Goal: Task Accomplishment & Management: Manage account settings

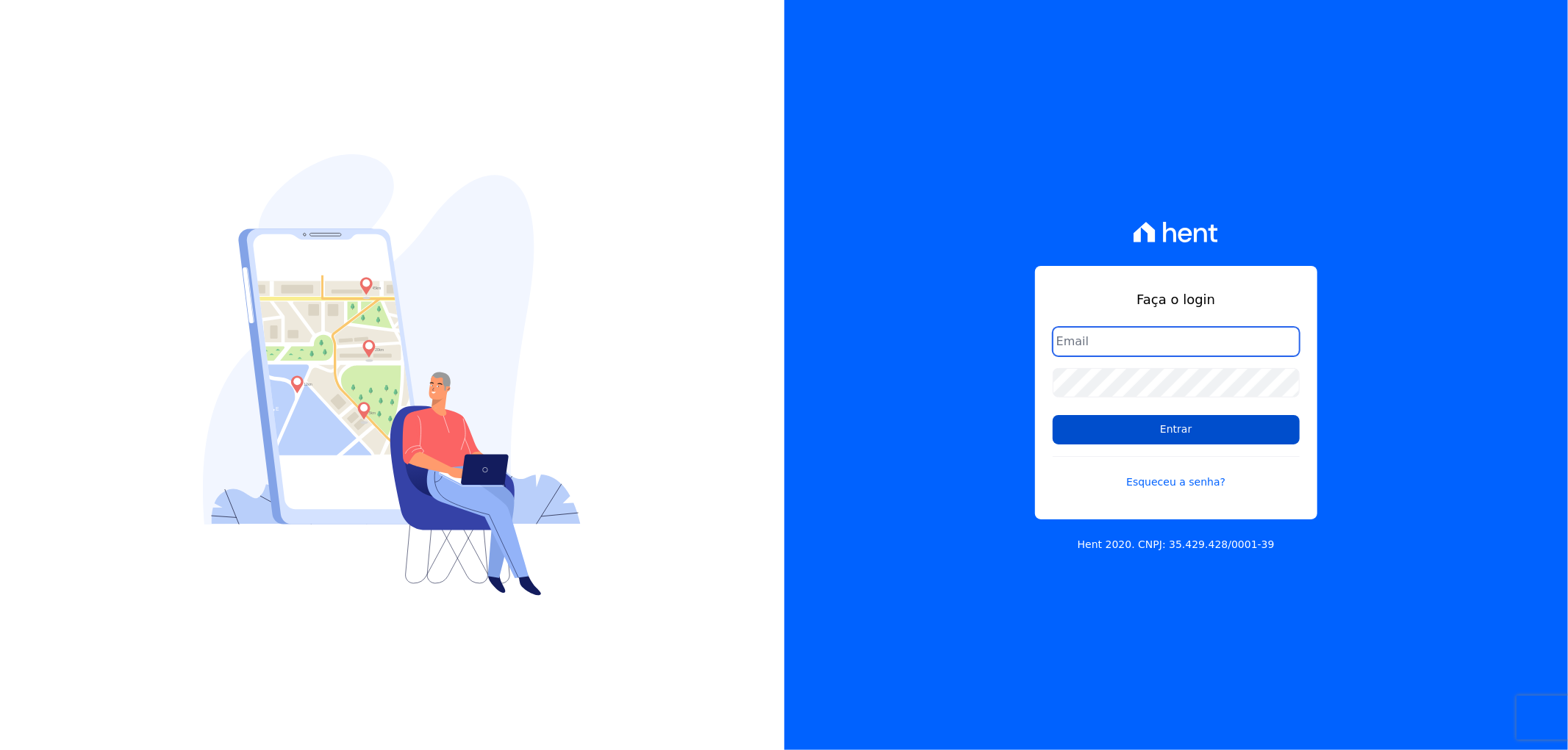
type input "recepcao@vilaurbe.com.br"
click at [1199, 429] on input "Entrar" at bounding box center [1176, 430] width 247 height 29
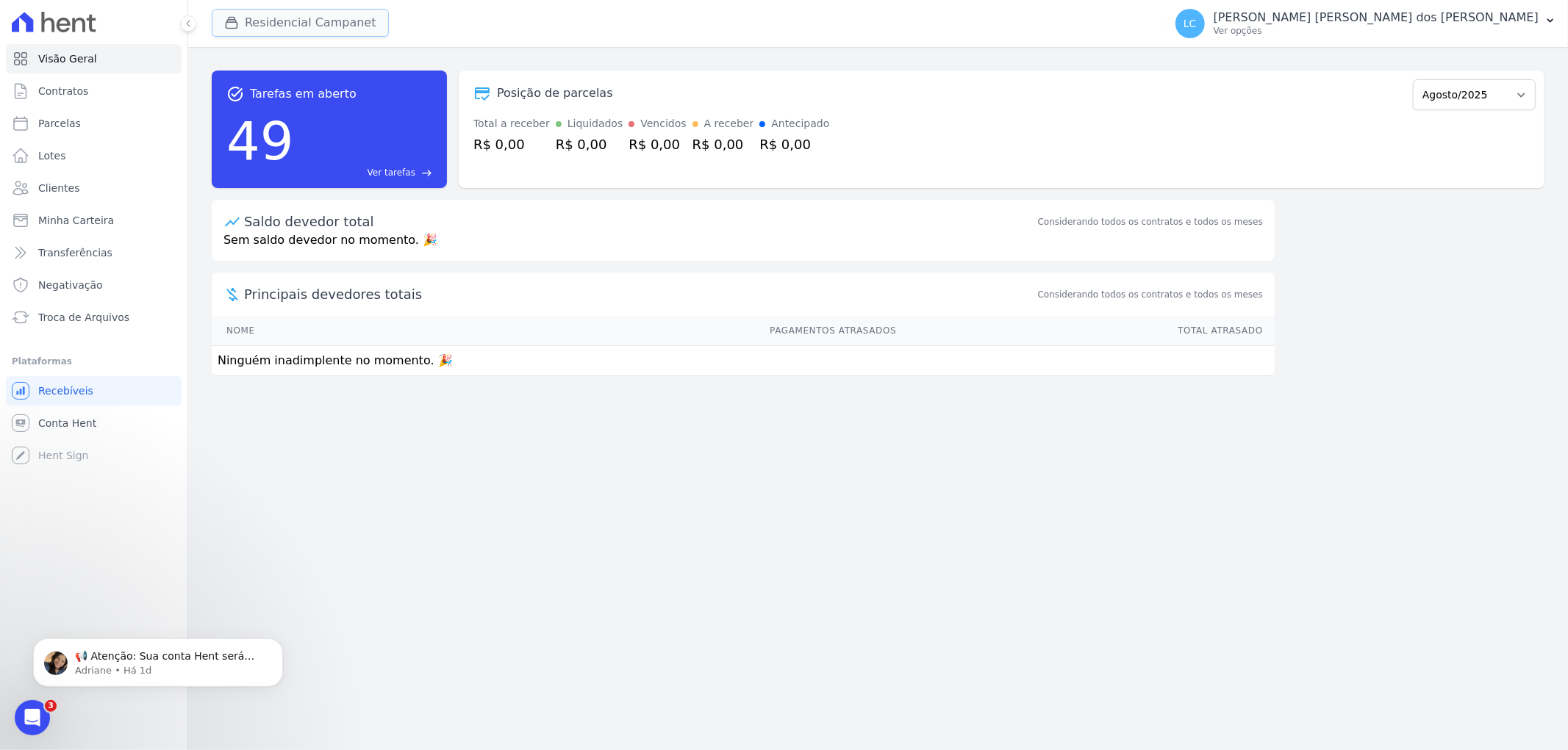
click at [305, 10] on button "Residencial Campanet" at bounding box center [300, 22] width 177 height 28
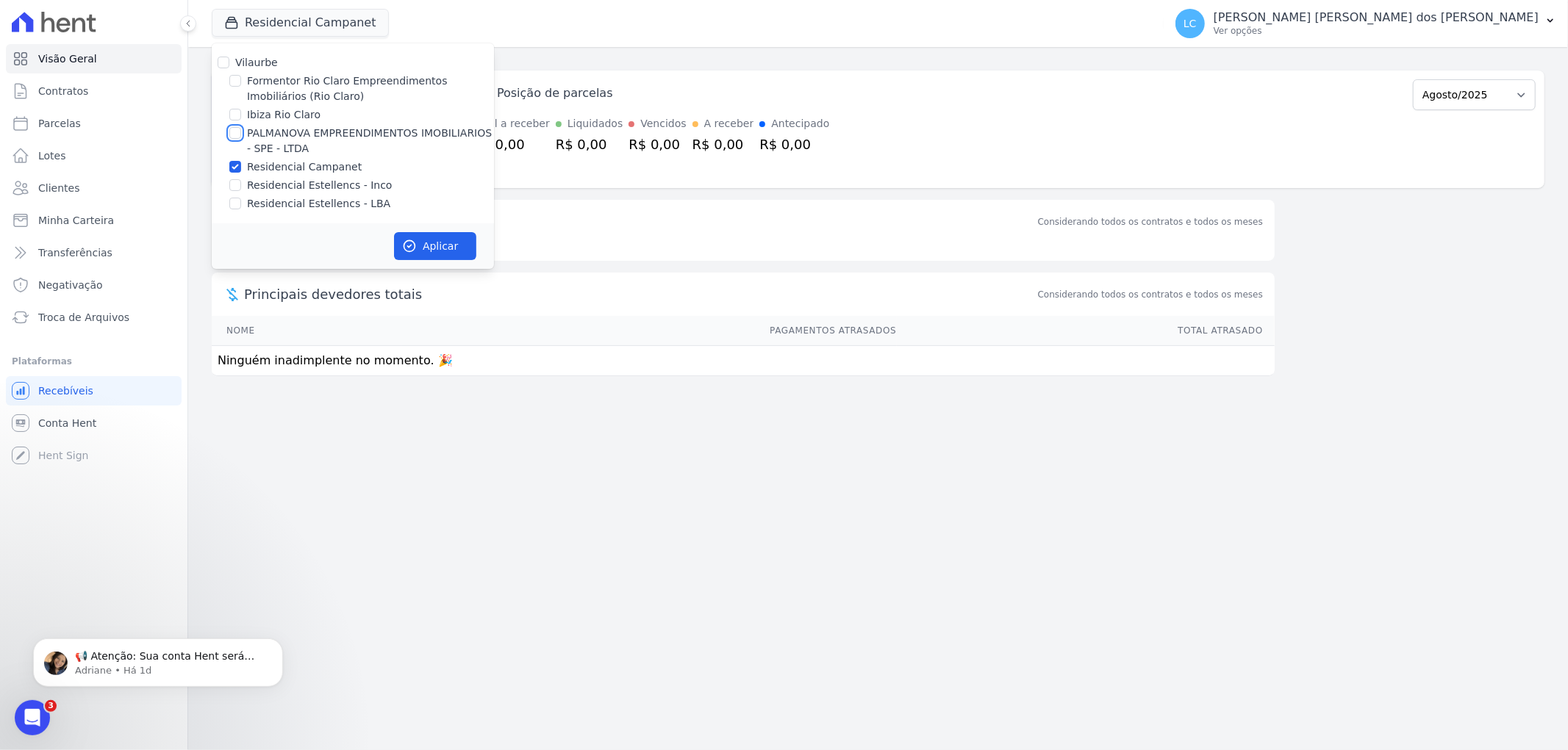
click at [235, 134] on input "PALMANOVA EMPREENDIMENTOS IMOBILIARIOS - SPE - LTDA" at bounding box center [235, 132] width 12 height 12
checkbox input "true"
click at [230, 166] on input "Residencial Campanet" at bounding box center [235, 166] width 12 height 12
checkbox input "false"
click at [436, 255] on button "Aplicar" at bounding box center [435, 246] width 82 height 28
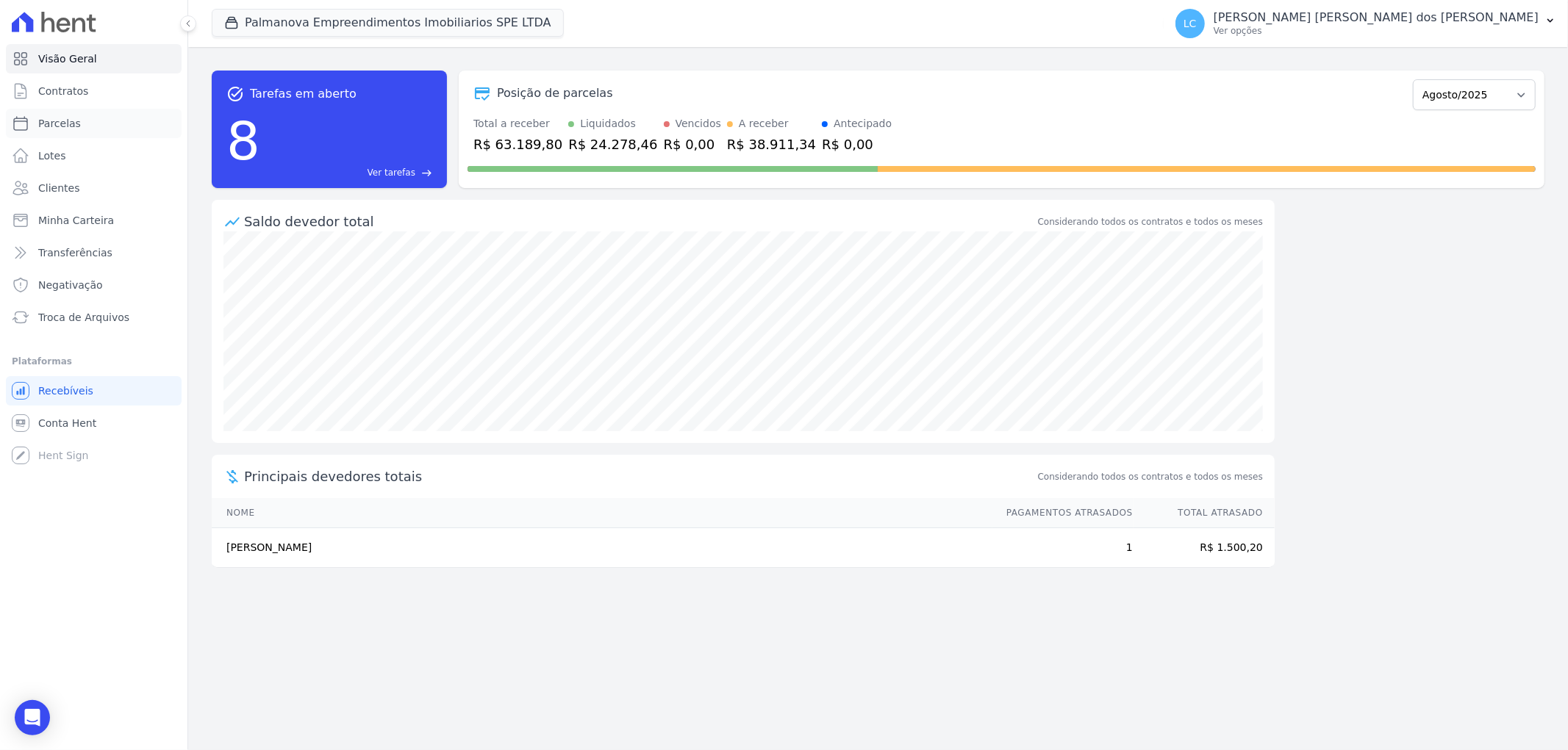
click at [82, 130] on link "Parcelas" at bounding box center [94, 123] width 175 height 29
select select
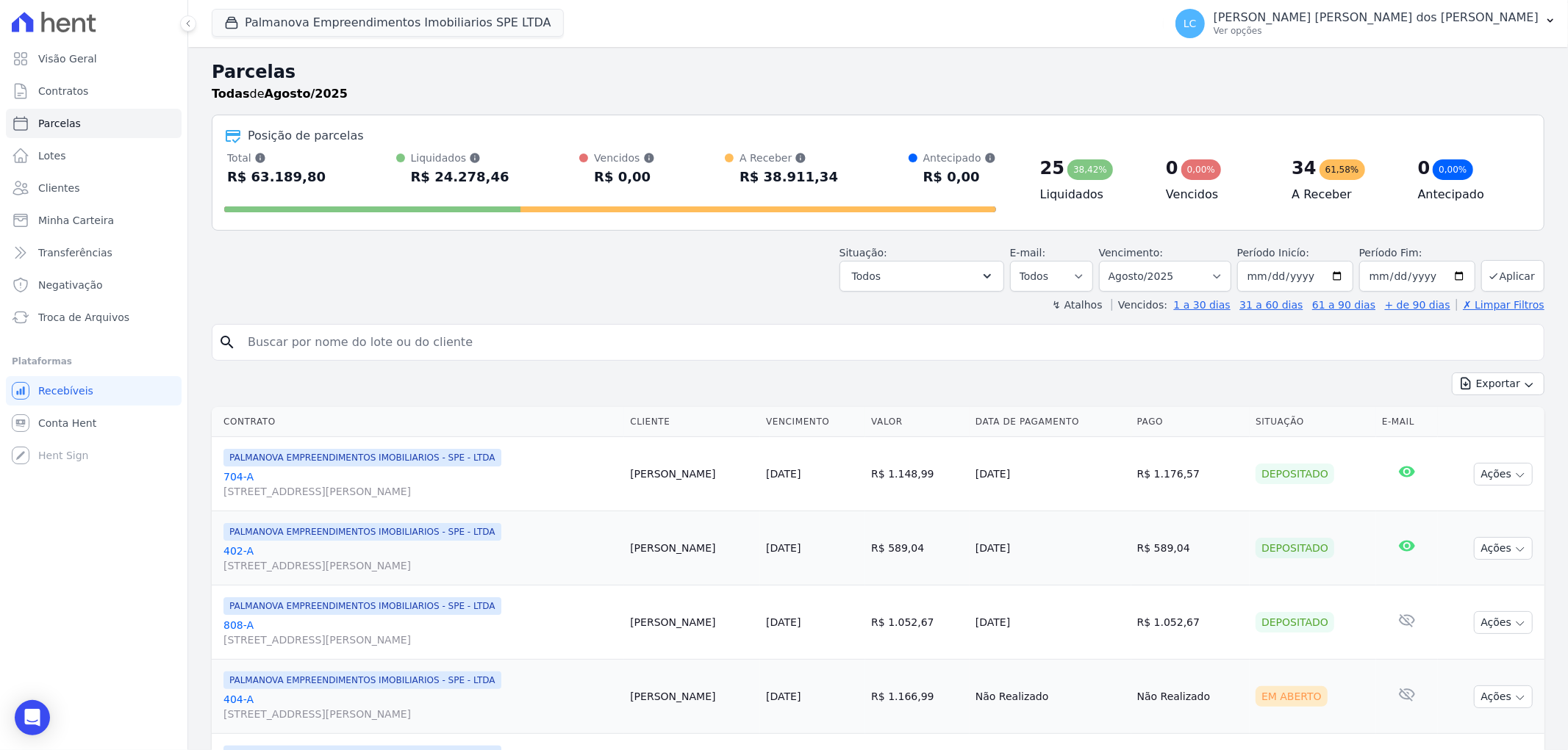
click at [329, 347] on input "search" at bounding box center [888, 342] width 1299 height 29
paste input "[PERSON_NAME]"
type input "[PERSON_NAME]"
select select
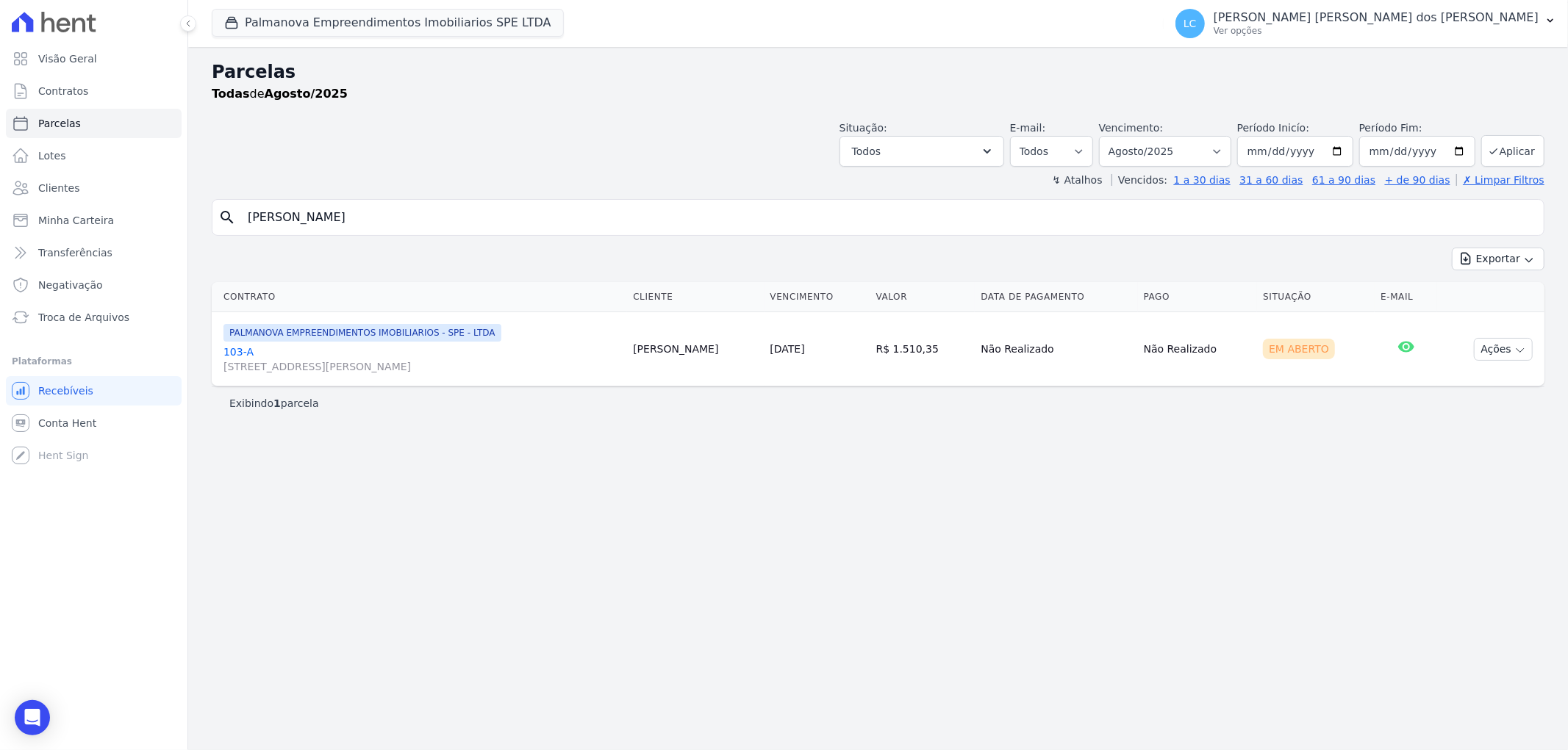
click at [391, 335] on span "PALMANOVA EMPREENDIMENTOS IMOBILIARIOS - SPE - LTDA" at bounding box center [362, 332] width 278 height 18
click at [1517, 348] on icon "button" at bounding box center [1520, 350] width 12 height 12
drag, startPoint x: 658, startPoint y: 627, endPoint x: 618, endPoint y: 556, distance: 81.5
click at [651, 620] on div "Parcelas Todas [PERSON_NAME]/2025 Situação: Agendado Em Aberto Pago Processando…" at bounding box center [878, 398] width 1380 height 703
click at [1284, 349] on div "Em Aberto" at bounding box center [1299, 348] width 72 height 21
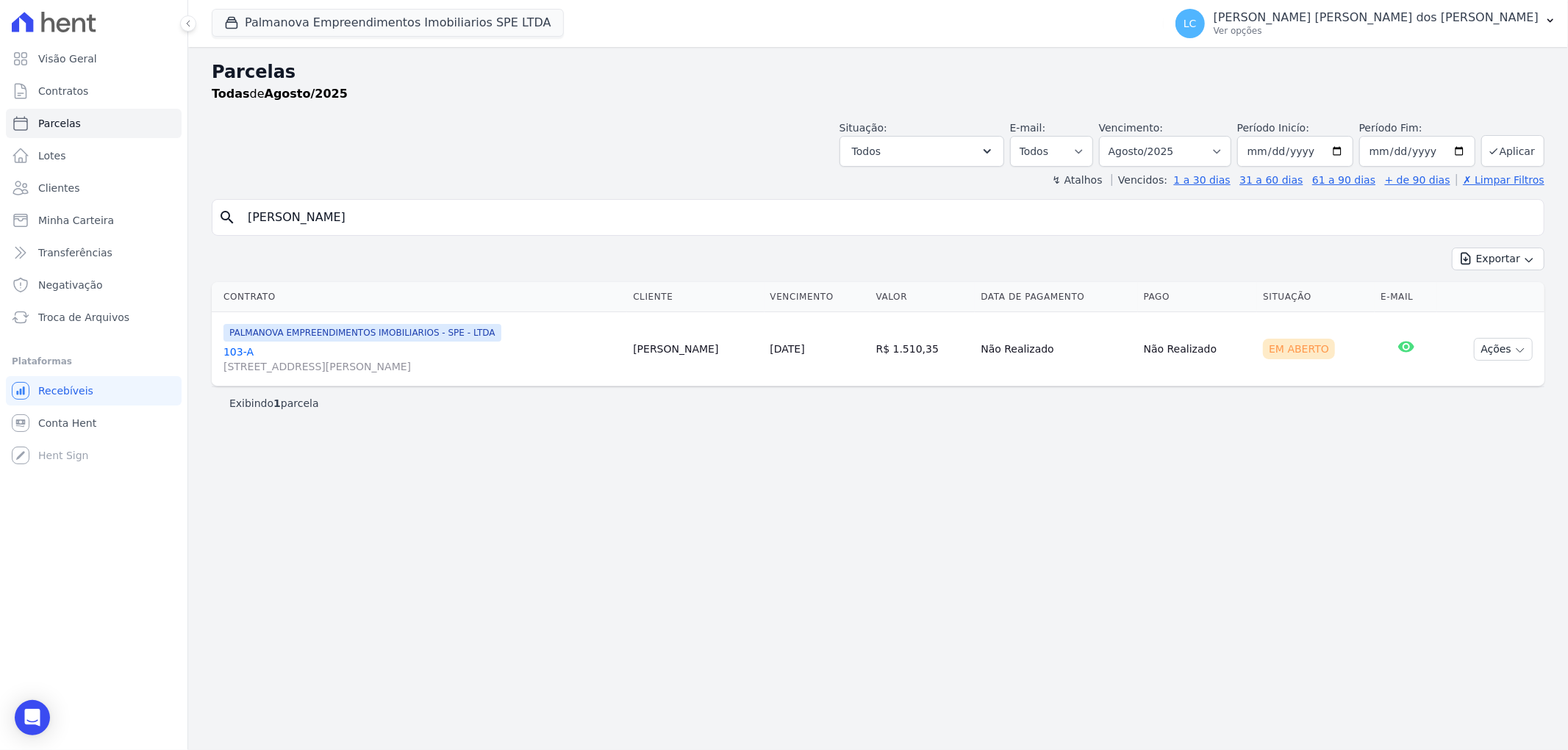
click at [681, 347] on td "[PERSON_NAME]" at bounding box center [696, 349] width 137 height 74
click at [242, 350] on link "103-A [STREET_ADDRESS][PERSON_NAME]" at bounding box center [422, 359] width 398 height 29
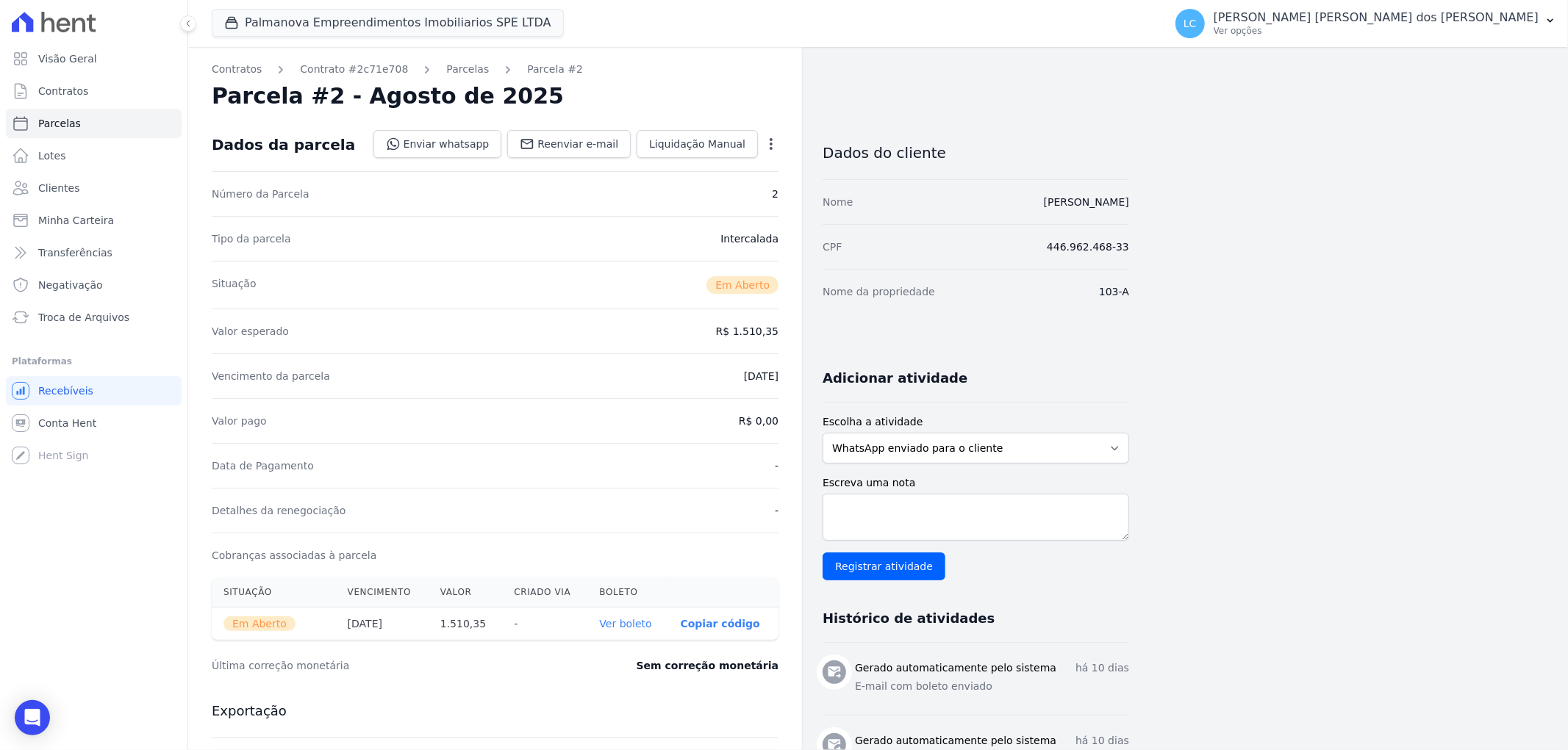
click at [632, 623] on link "Ver boleto" at bounding box center [626, 623] width 52 height 12
